Goal: Find specific page/section: Find specific page/section

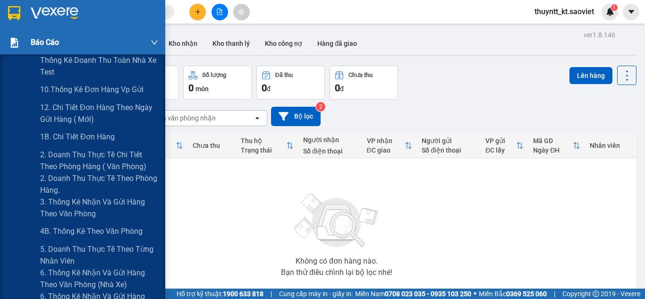
click at [46, 42] on span "Báo cáo" at bounding box center [45, 42] width 28 height 12
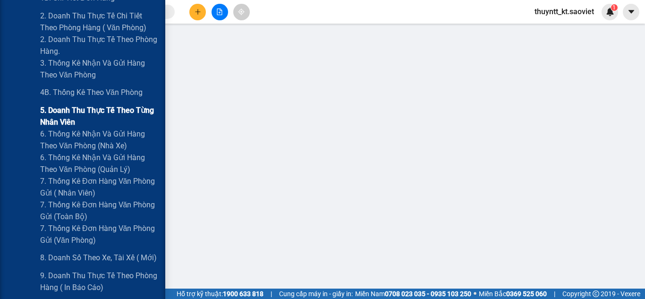
scroll to position [142, 0]
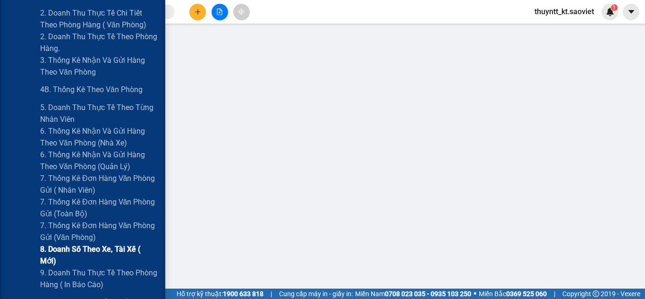
click at [83, 254] on span "8. Doanh số theo xe, tài xế ( mới)" at bounding box center [99, 255] width 118 height 24
